Goal: Information Seeking & Learning: Learn about a topic

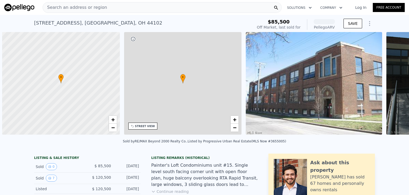
scroll to position [0, 2]
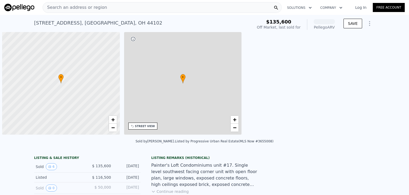
scroll to position [0, 2]
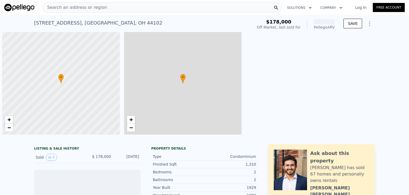
scroll to position [0, 2]
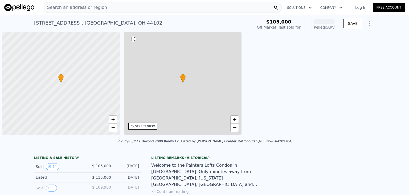
scroll to position [0, 2]
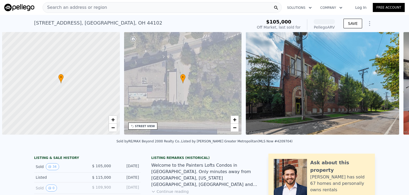
scroll to position [0, 2]
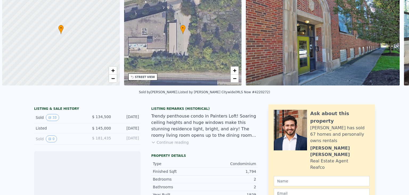
scroll to position [0, 2]
